Goal: Navigation & Orientation: Find specific page/section

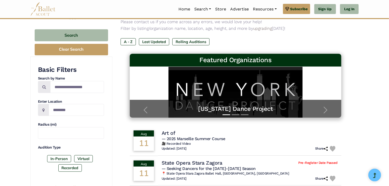
scroll to position [51, 0]
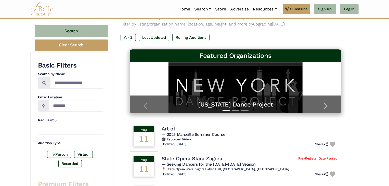
click at [325, 107] on span "button" at bounding box center [325, 106] width 8 height 8
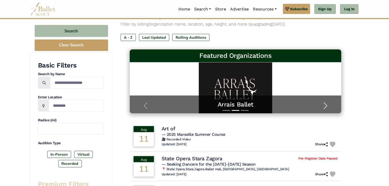
click at [325, 107] on span "button" at bounding box center [325, 106] width 8 height 8
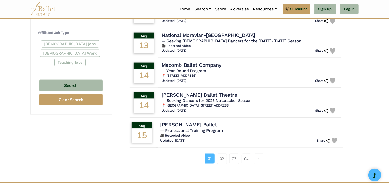
scroll to position [306, 0]
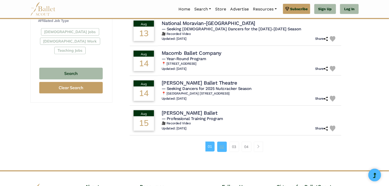
click at [220, 145] on link "02" at bounding box center [222, 147] width 10 height 10
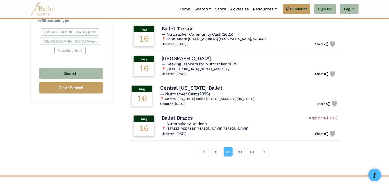
scroll to position [331, 0]
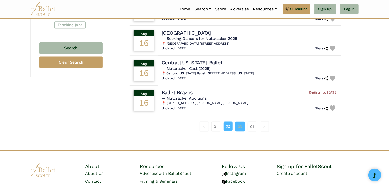
click at [242, 128] on link "03" at bounding box center [240, 127] width 10 height 10
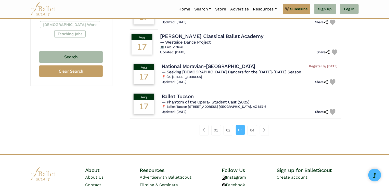
scroll to position [331, 0]
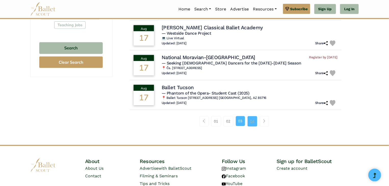
click at [253, 123] on link "04" at bounding box center [252, 121] width 10 height 10
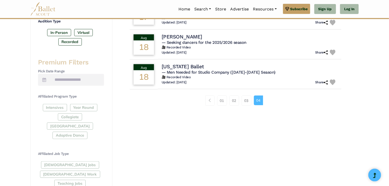
scroll to position [204, 0]
